Goal: Task Accomplishment & Management: Use online tool/utility

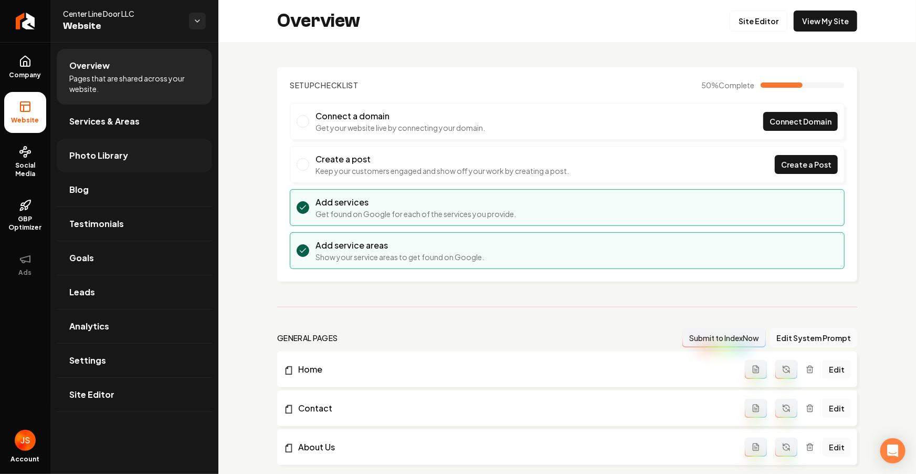
click at [87, 152] on span "Photo Library" at bounding box center [98, 155] width 59 height 13
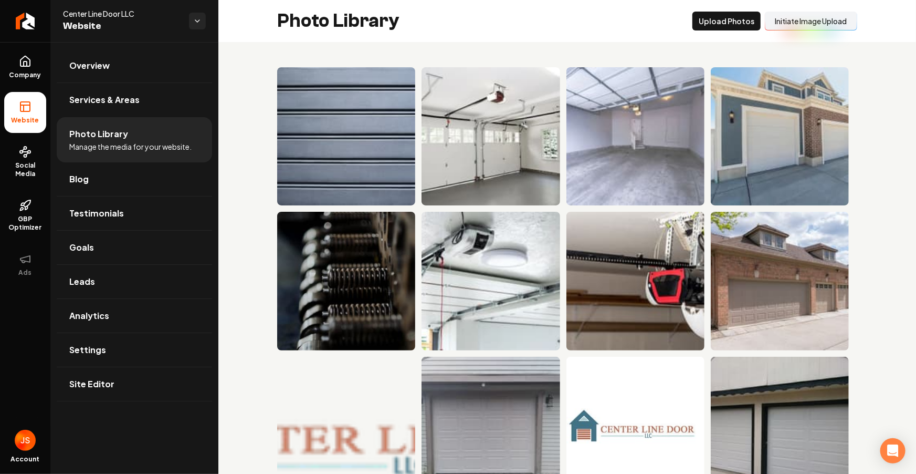
click at [804, 29] on button "Initiate Image Upload" at bounding box center [811, 21] width 92 height 19
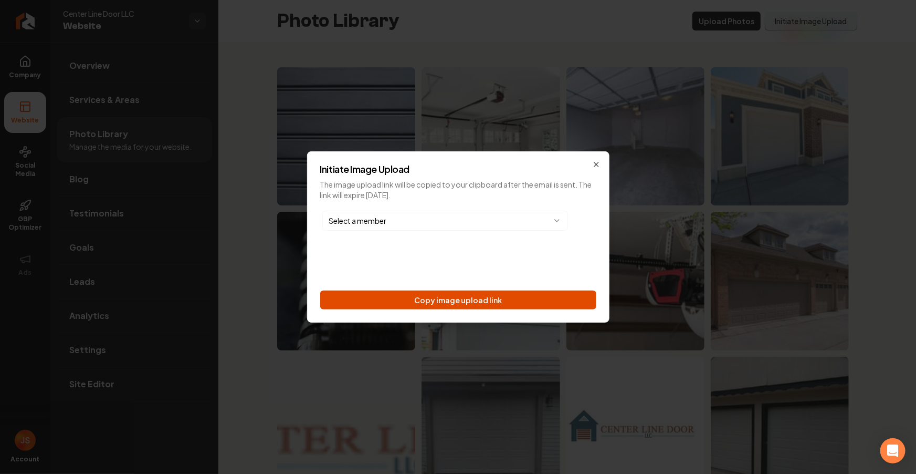
click at [496, 303] on button "Copy image upload link" at bounding box center [458, 299] width 276 height 19
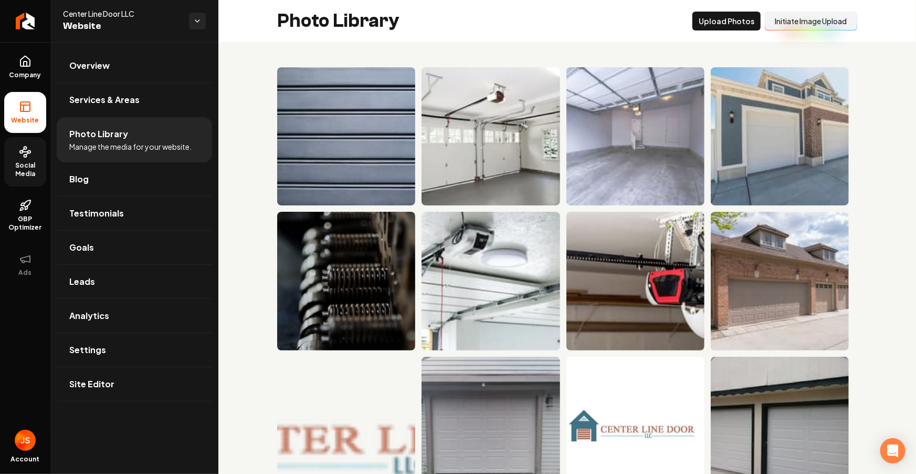
click at [31, 159] on link "Social Media" at bounding box center [25, 161] width 42 height 49
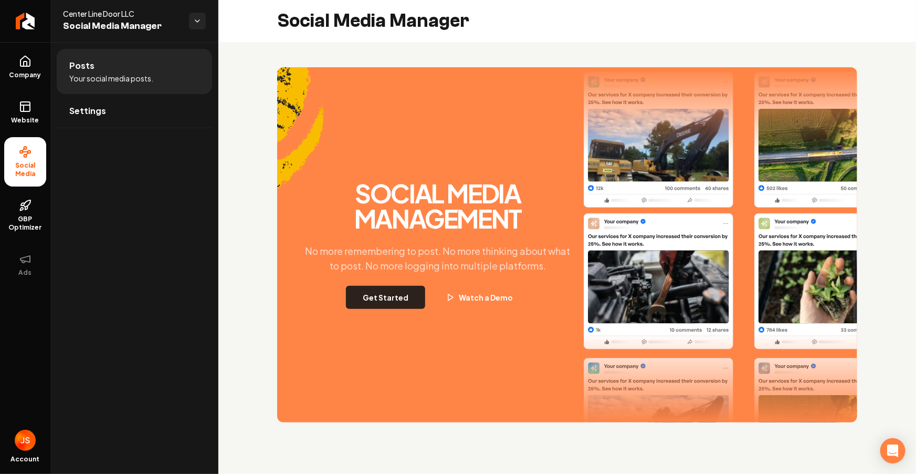
click at [370, 303] on button "Get Started" at bounding box center [385, 297] width 79 height 23
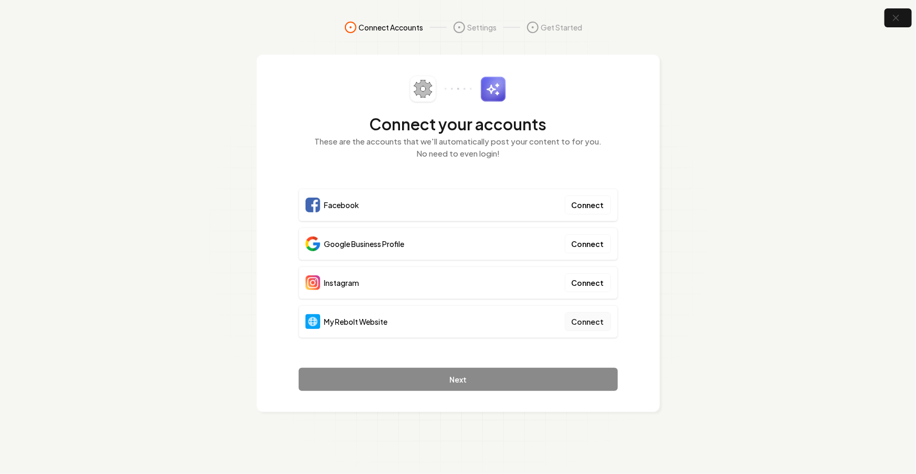
click at [587, 319] on button "Connect" at bounding box center [588, 321] width 46 height 19
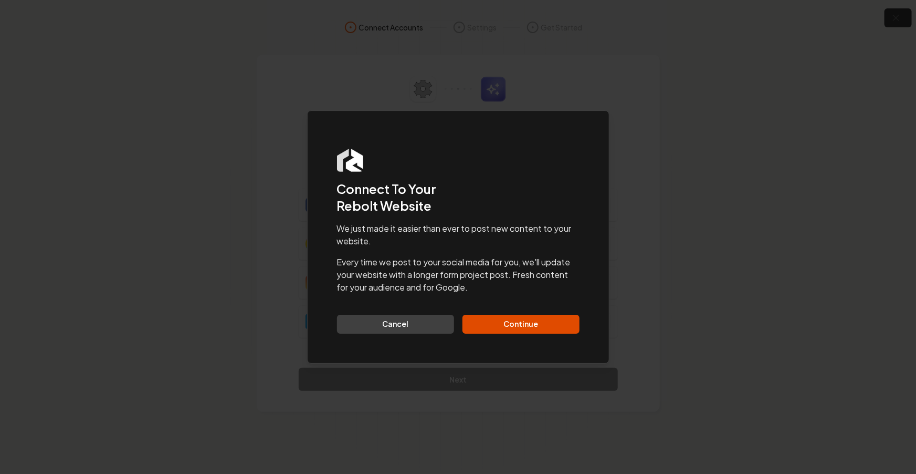
click at [526, 306] on div "We just made it easier than ever to post new content to your website. Every tim…" at bounding box center [458, 277] width 243 height 111
click at [523, 315] on button "Continue" at bounding box center [521, 324] width 117 height 19
click at [520, 318] on div "Cancel Continue" at bounding box center [458, 324] width 243 height 19
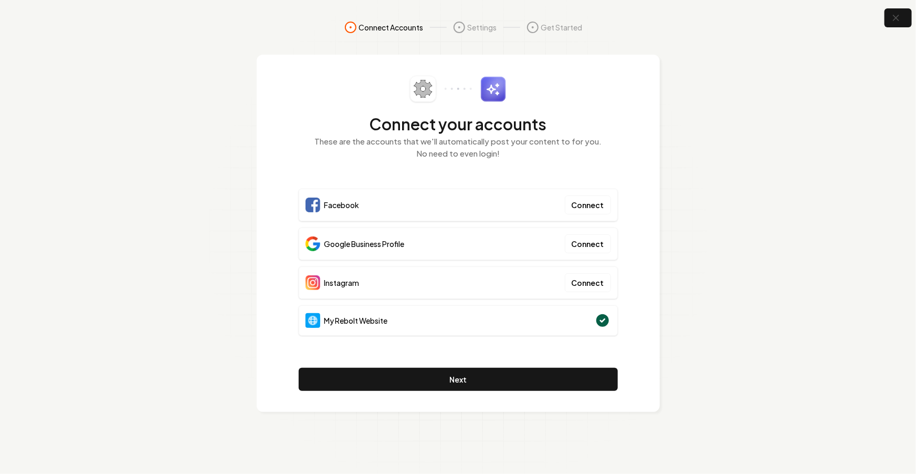
click at [515, 330] on div "My Rebolt Website" at bounding box center [458, 320] width 319 height 30
click at [894, 19] on icon "button" at bounding box center [896, 18] width 7 height 7
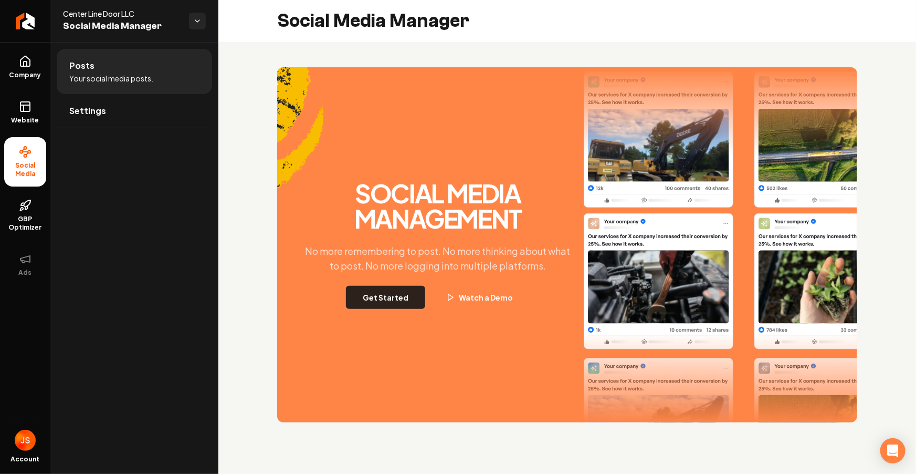
click at [399, 289] on button "Get Started" at bounding box center [385, 297] width 79 height 23
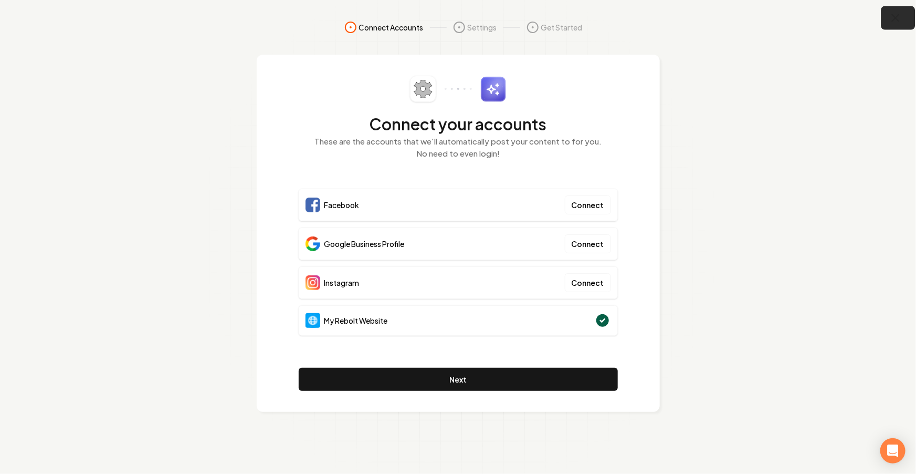
click at [894, 21] on icon "button" at bounding box center [896, 18] width 13 height 13
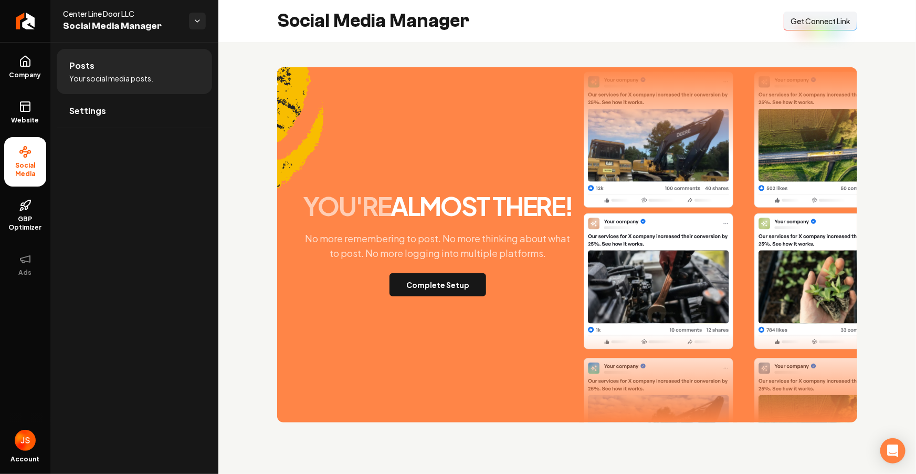
click at [842, 26] on button "Connect Link Get Connect Link" at bounding box center [821, 21] width 74 height 19
click at [18, 99] on link "Website" at bounding box center [25, 112] width 42 height 41
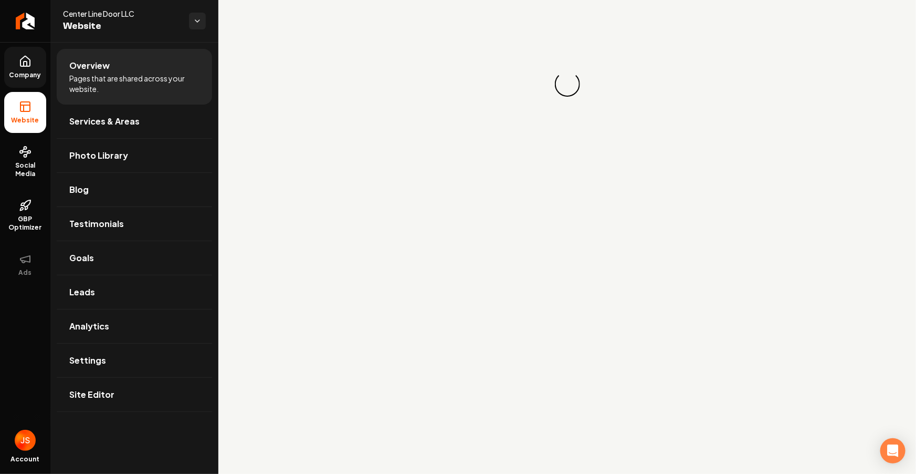
click at [28, 71] on span "Company" at bounding box center [25, 75] width 40 height 8
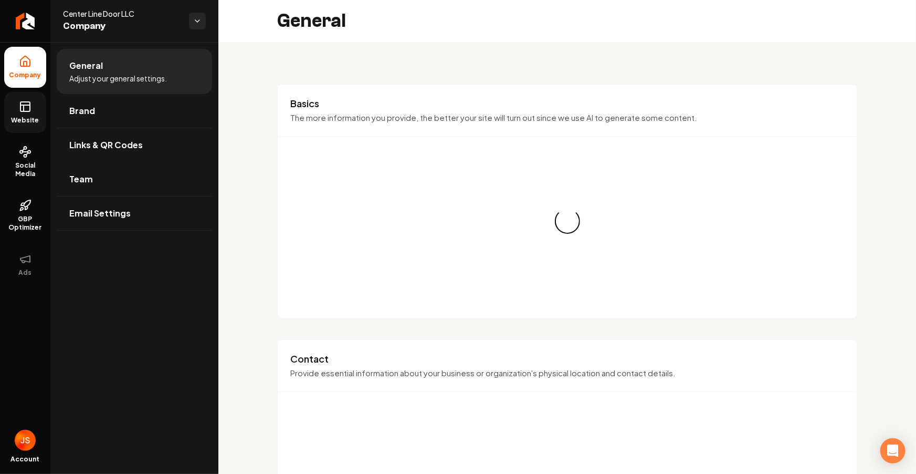
click at [105, 140] on span "Links & QR Codes" at bounding box center [106, 145] width 74 height 13
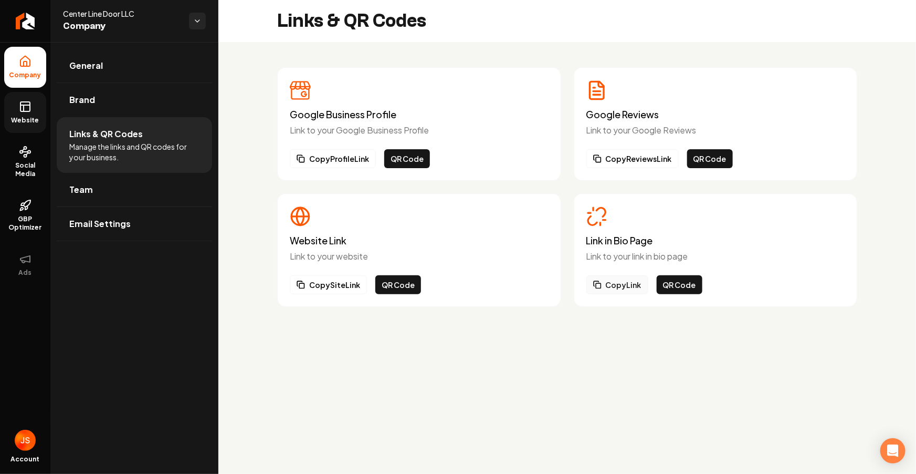
click at [599, 283] on rect "Main content area" at bounding box center [598, 285] width 5 height 5
